Goal: Transaction & Acquisition: Purchase product/service

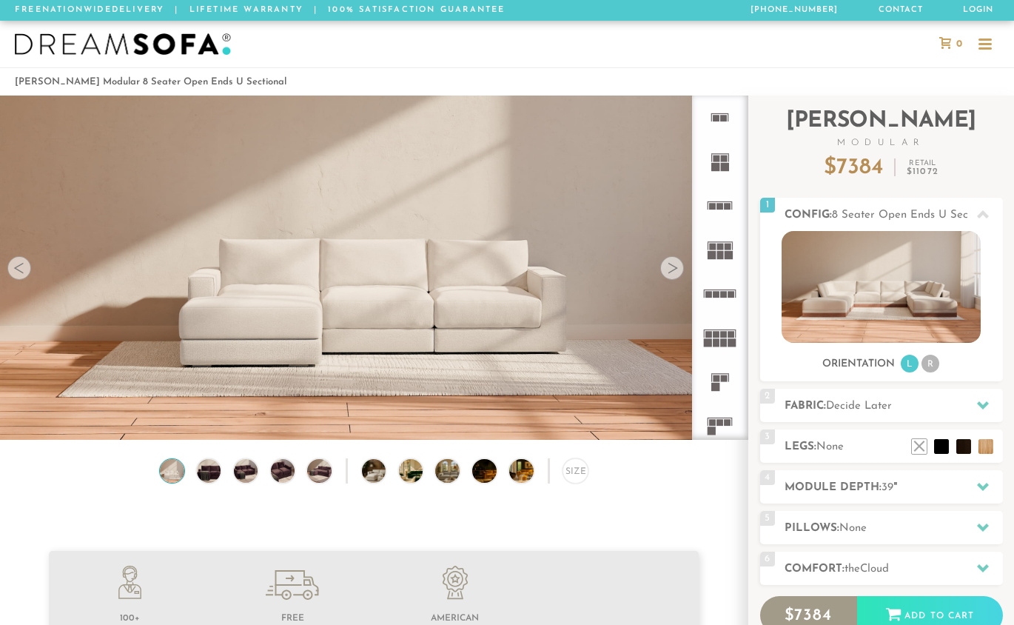
scroll to position [16106, 1003]
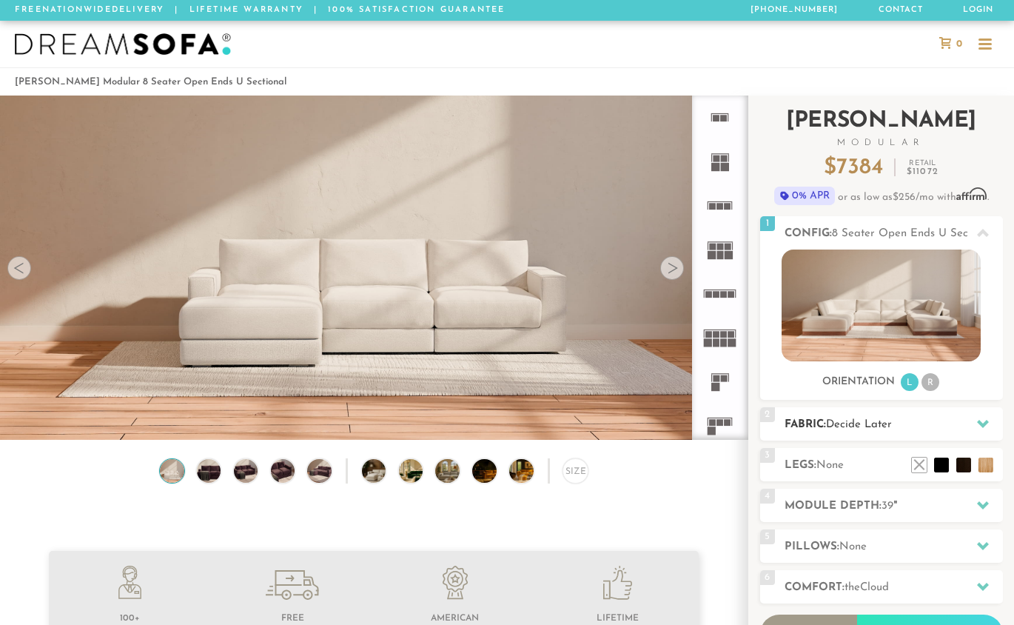
click at [987, 425] on icon at bounding box center [983, 423] width 12 height 12
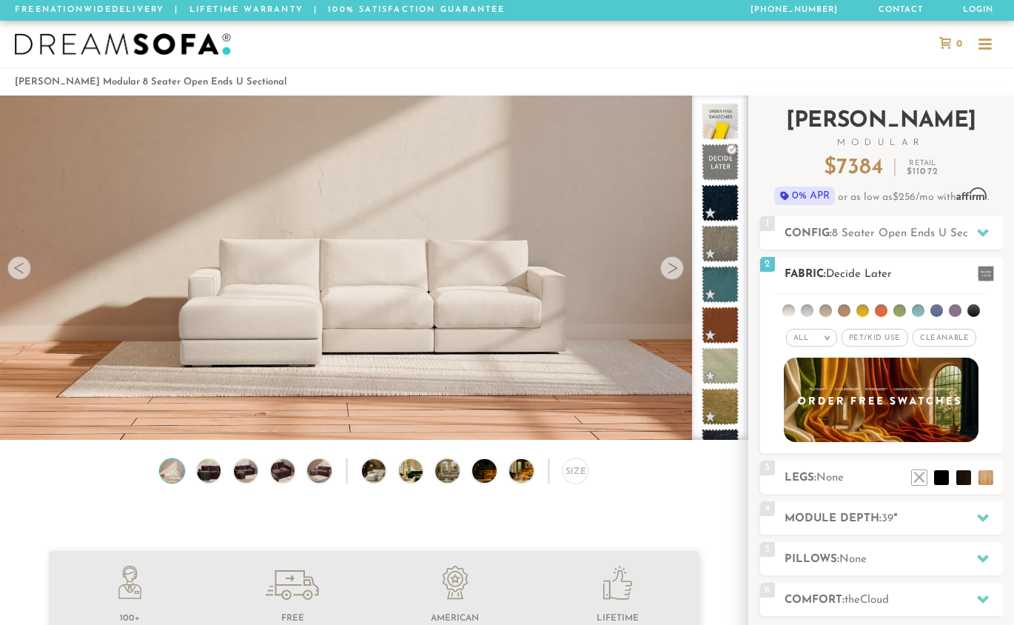
click at [830, 340] on em ">" at bounding box center [827, 337] width 11 height 7
click at [797, 397] on li "Family" at bounding box center [811, 398] width 51 height 21
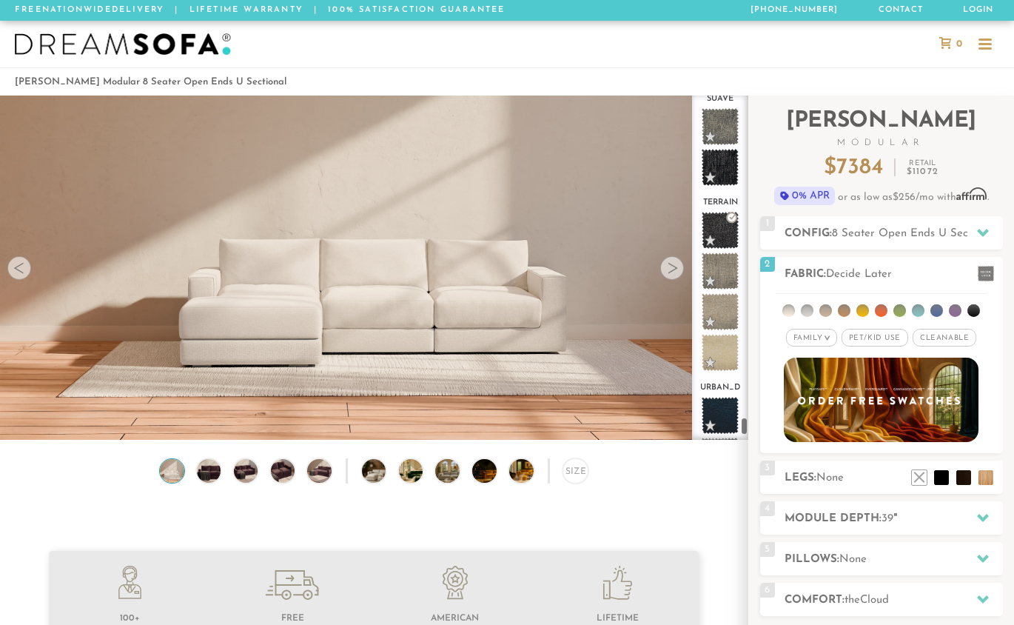
scroll to position [9589, 0]
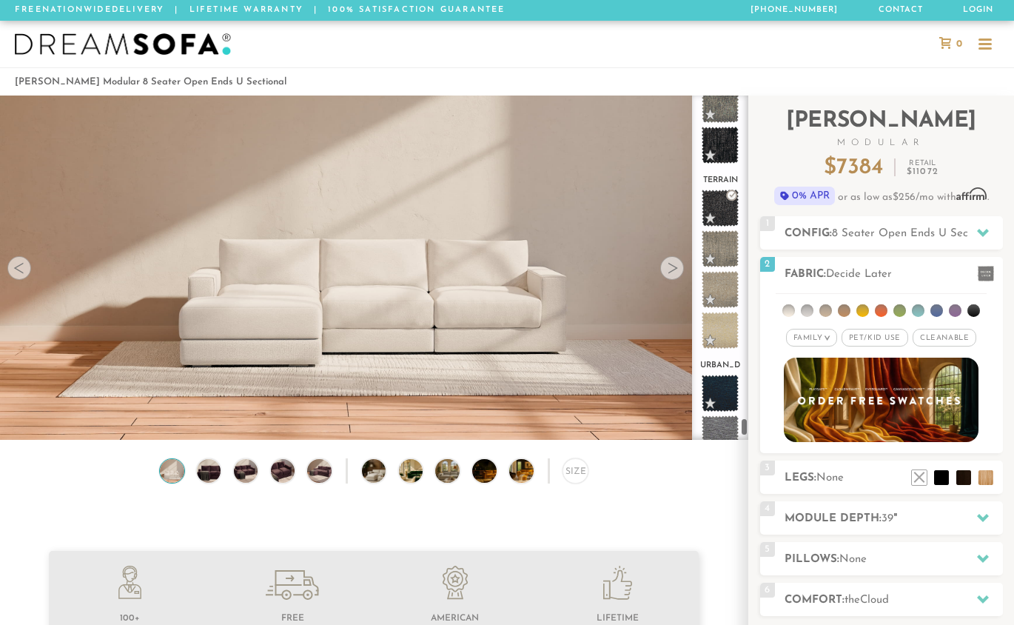
drag, startPoint x: 745, startPoint y: 106, endPoint x: 740, endPoint y: 429, distance: 322.7
click at [740, 429] on div "decide atlas_plz avalon_hp avenger bella bungalow [PERSON_NAME] chance [PERSON_…" at bounding box center [720, 267] width 56 height 344
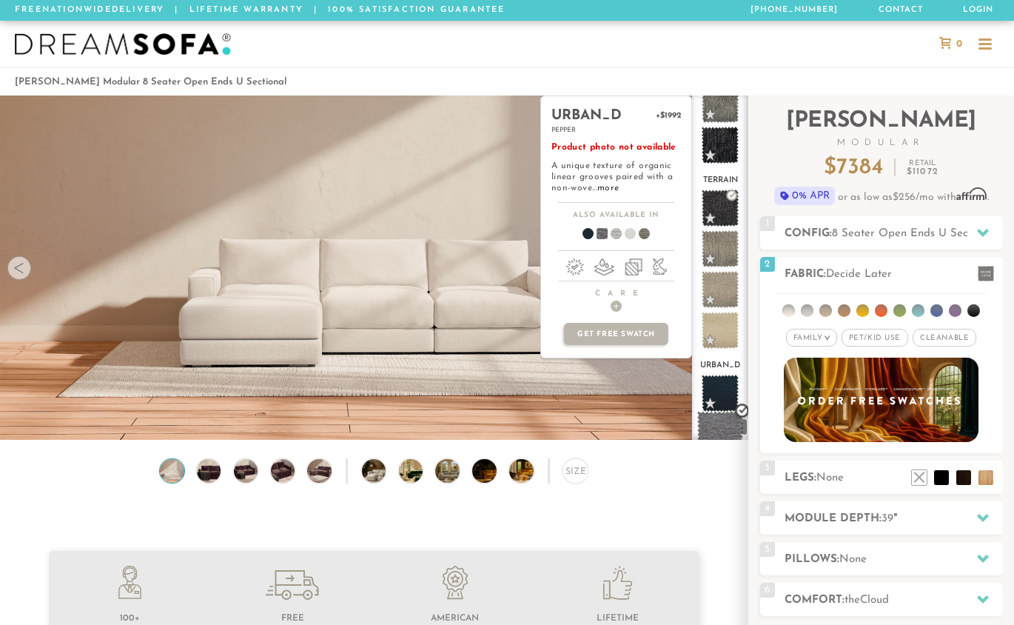
click at [716, 411] on span at bounding box center [720, 434] width 47 height 47
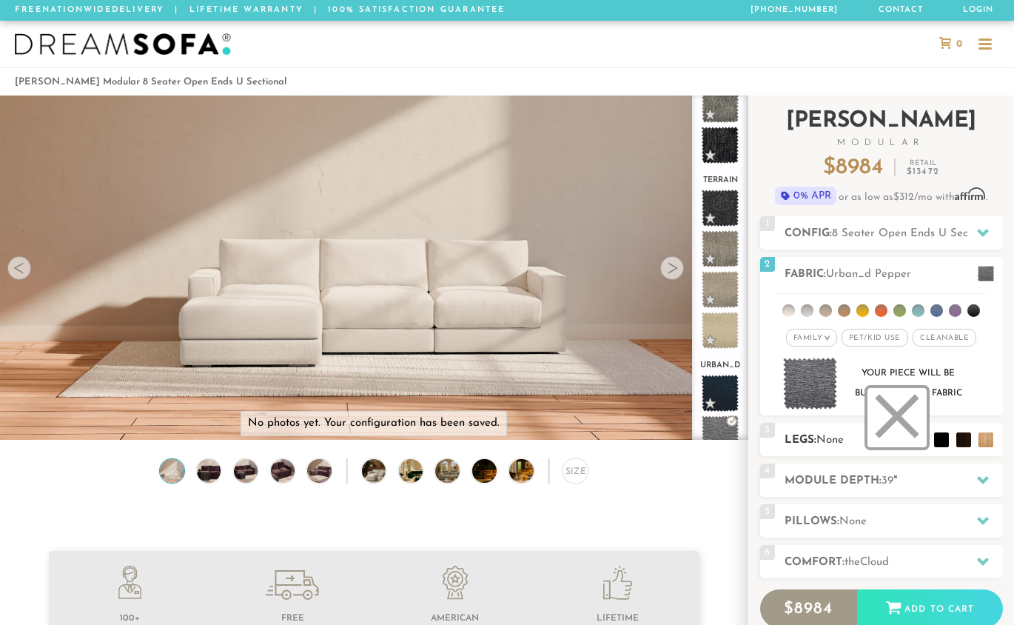
click at [912, 440] on li at bounding box center [896, 417] width 59 height 59
click at [945, 443] on li at bounding box center [919, 417] width 59 height 59
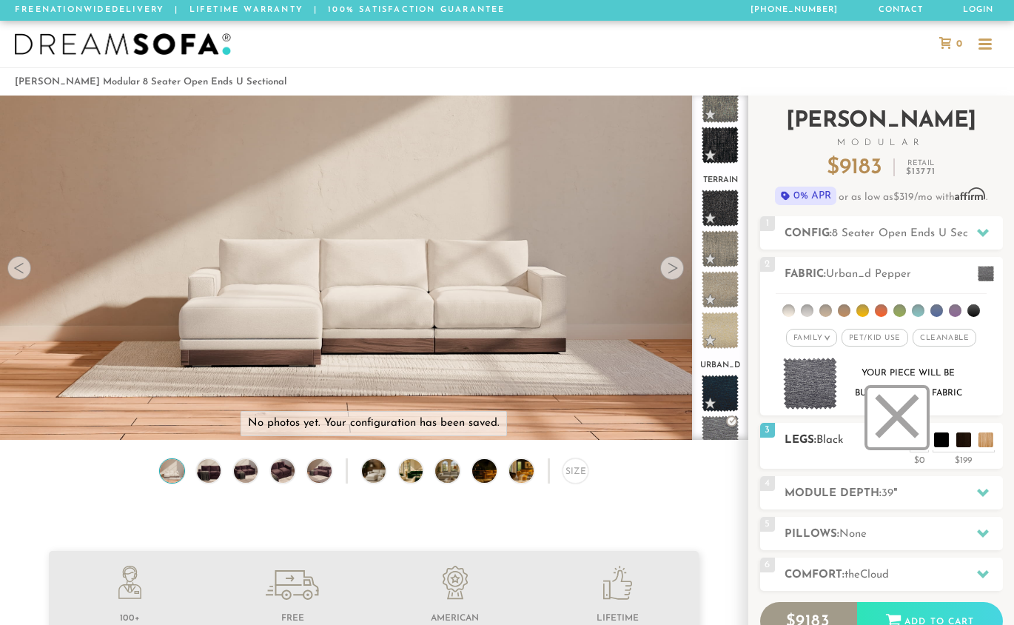
click at [919, 443] on li at bounding box center [896, 417] width 59 height 59
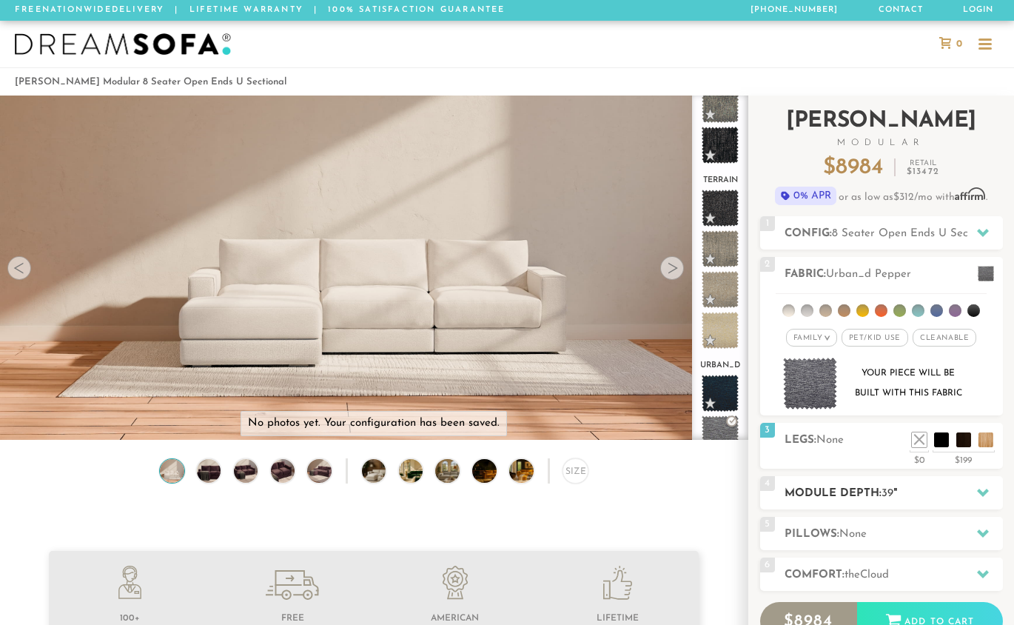
click at [984, 494] on icon at bounding box center [983, 492] width 12 height 8
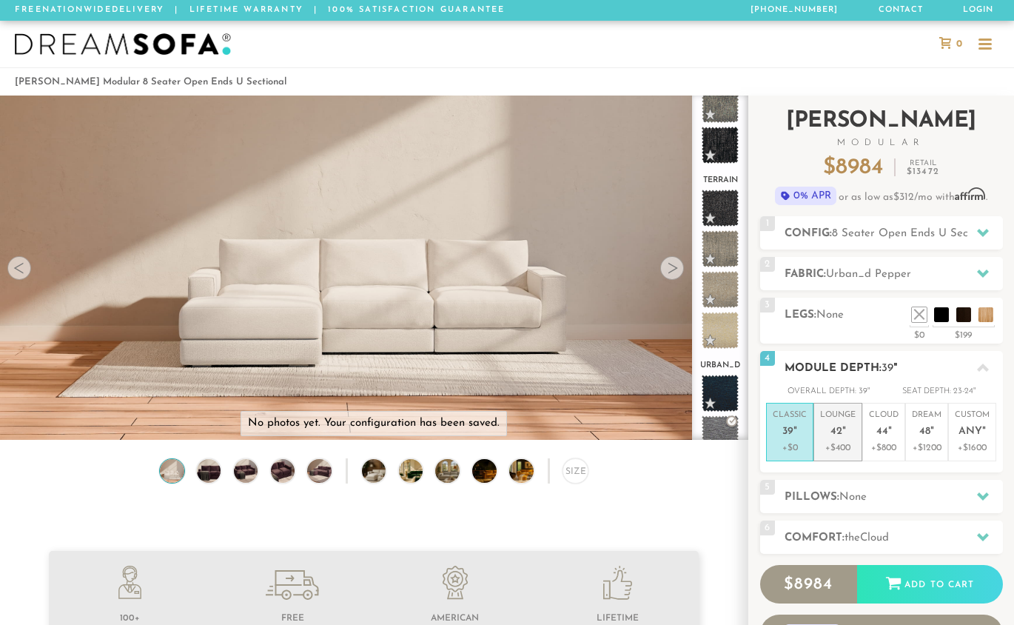
click at [842, 433] on em """ at bounding box center [844, 432] width 4 height 13
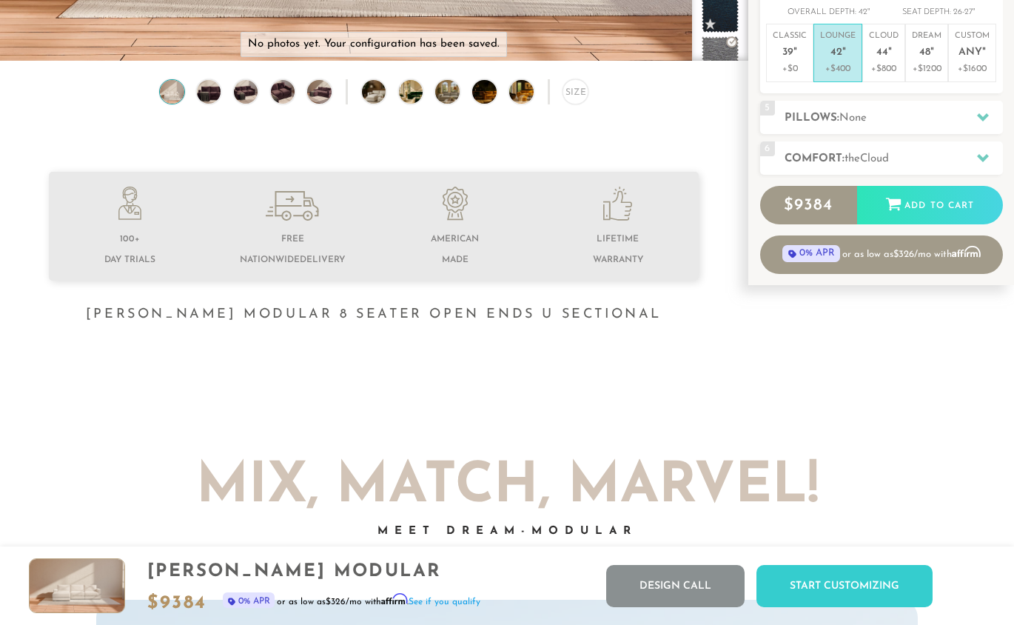
scroll to position [339, 0]
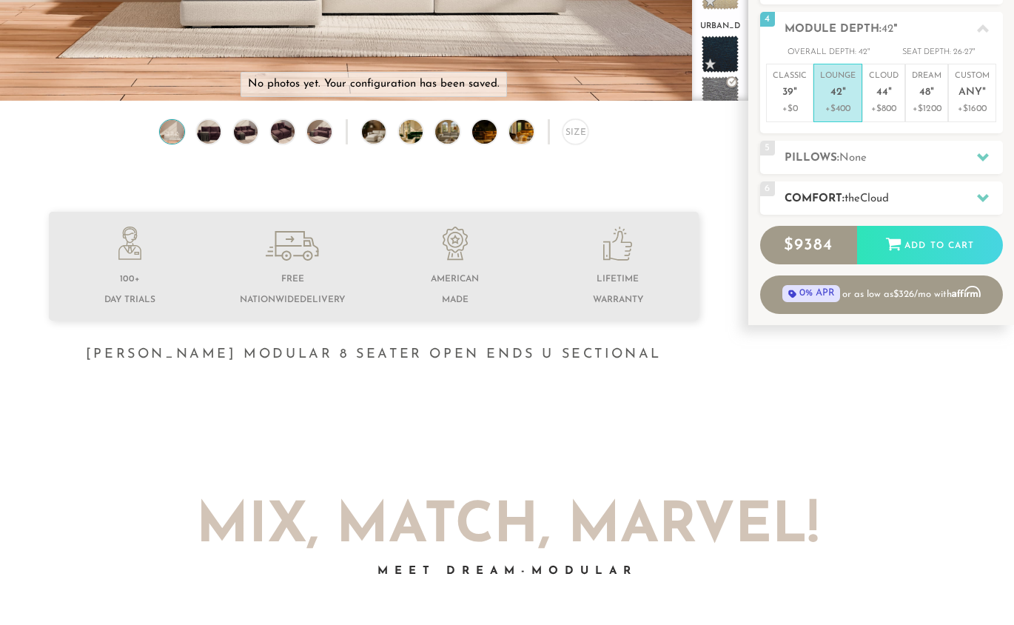
click at [983, 198] on icon at bounding box center [983, 198] width 12 height 8
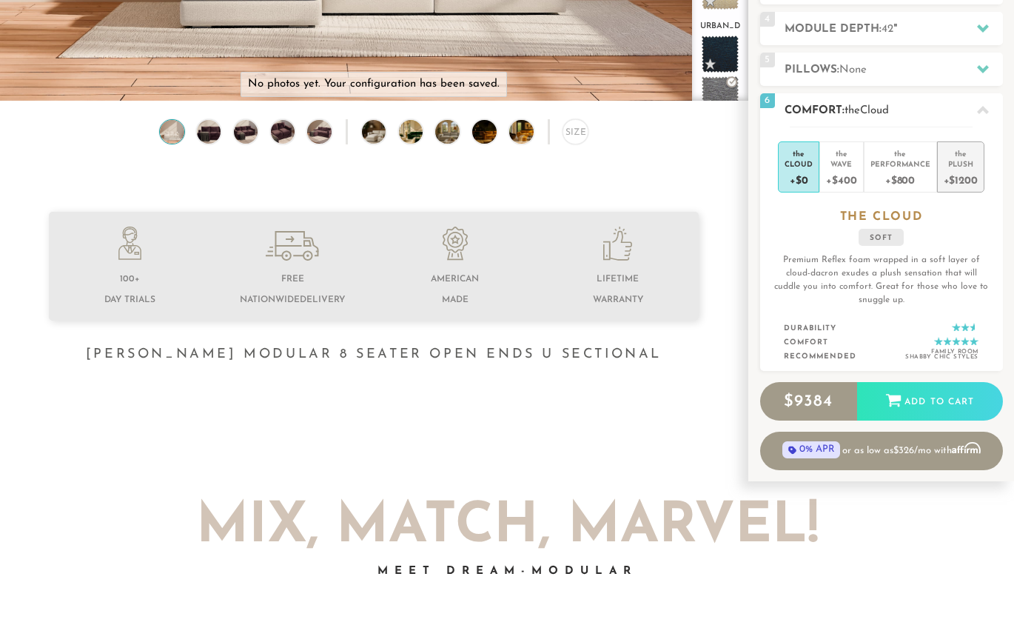
click at [970, 181] on div "+$1200" at bounding box center [961, 179] width 34 height 21
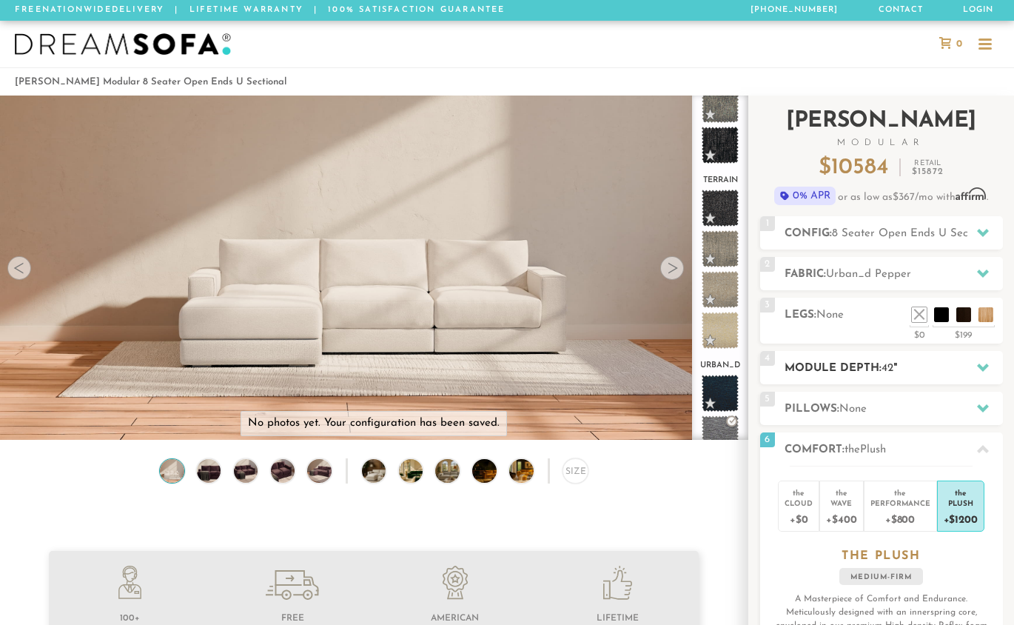
click at [981, 367] on icon at bounding box center [983, 367] width 12 height 8
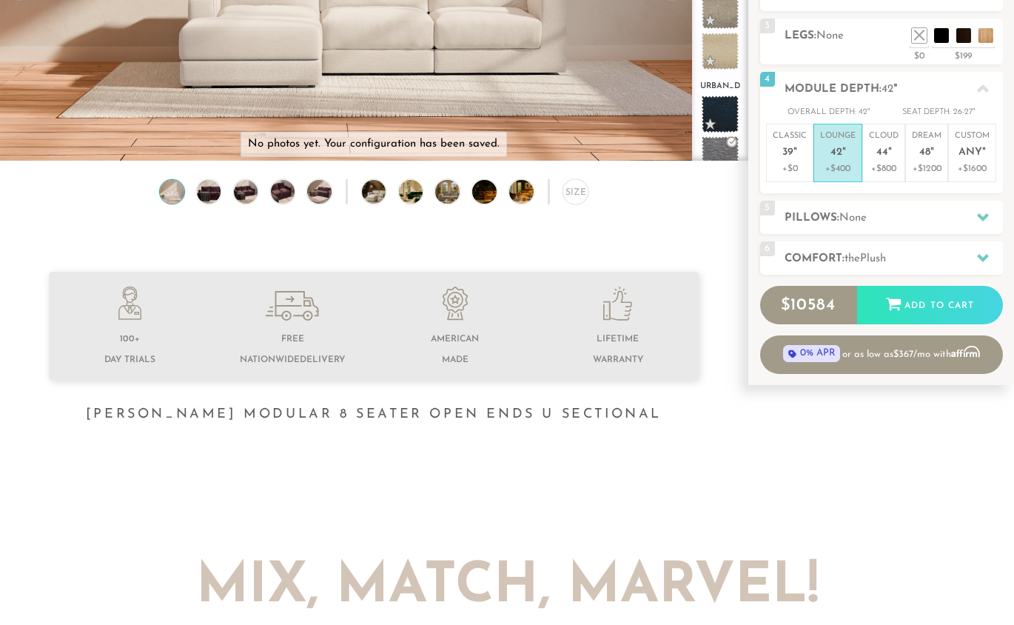
scroll to position [359, 0]
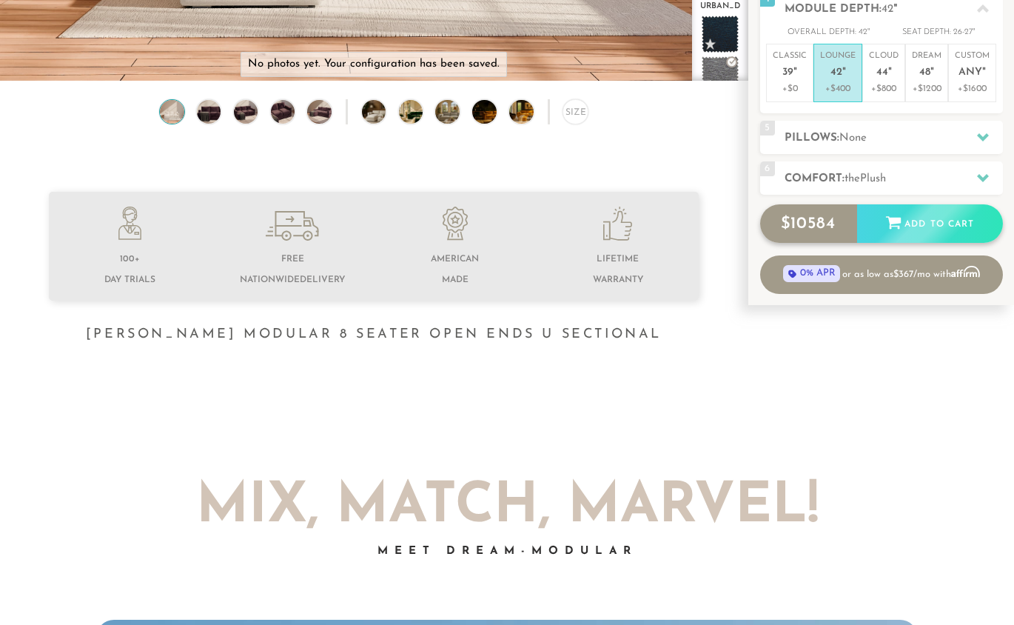
click at [916, 224] on div "Add to Cart" at bounding box center [930, 224] width 146 height 40
